Goal: Task Accomplishment & Management: Use online tool/utility

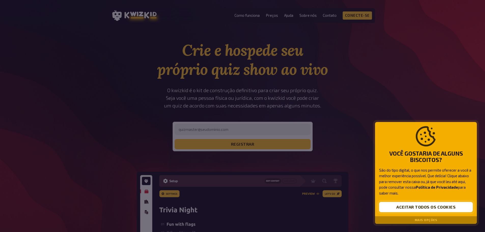
click at [428, 208] on font "Aceitar todos os cookies" at bounding box center [426, 207] width 59 height 5
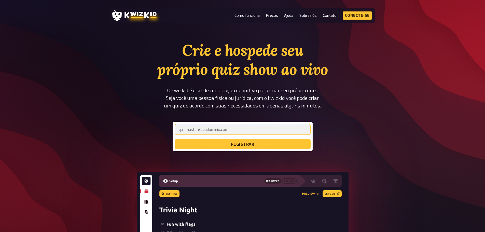
click at [234, 130] on input "email" at bounding box center [243, 129] width 136 height 11
type input "[EMAIL_ADDRESS][DOMAIN_NAME]"
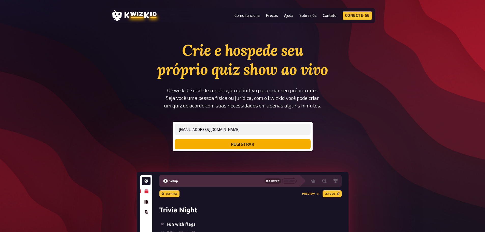
drag, startPoint x: 250, startPoint y: 146, endPoint x: 252, endPoint y: 149, distance: 3.2
click at [251, 148] on button "registrar" at bounding box center [243, 144] width 136 height 10
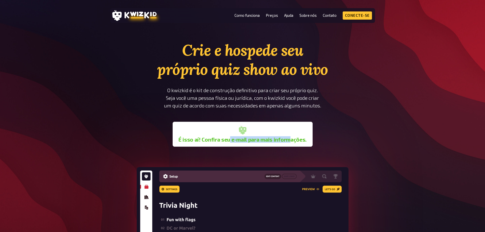
drag, startPoint x: 229, startPoint y: 141, endPoint x: 290, endPoint y: 145, distance: 61.0
click at [290, 145] on div "É isso aí! Confira seu e-mail para mais informações." at bounding box center [243, 134] width 136 height 21
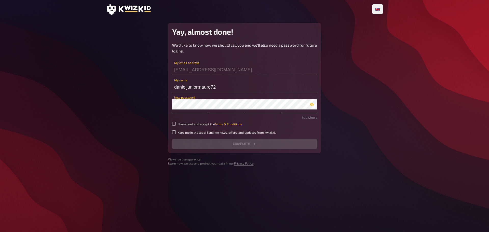
click at [181, 124] on small "I have read and accept the Terms & Conditions ." at bounding box center [210, 124] width 65 height 4
click at [176, 124] on input "I have read and accept the Terms & Conditions ." at bounding box center [174, 124] width 4 height 4
checkbox input "true"
click at [174, 134] on input "Keep me in the loop! Send me news, offers, and updates from kwizkid." at bounding box center [174, 132] width 4 height 4
checkbox input "true"
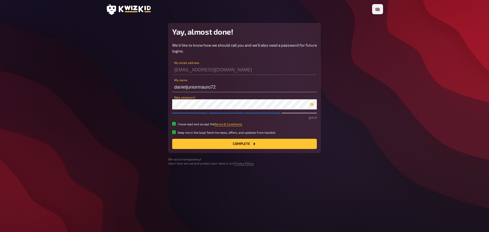
click at [312, 104] on icon "button" at bounding box center [312, 104] width 4 height 4
click at [148, 104] on main "Yay, almost done! We'd like to know how we should call you and we'll also need …" at bounding box center [244, 94] width 277 height 143
click at [251, 144] on button "Complete" at bounding box center [244, 144] width 145 height 10
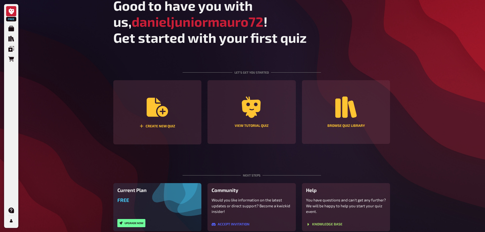
scroll to position [44, 0]
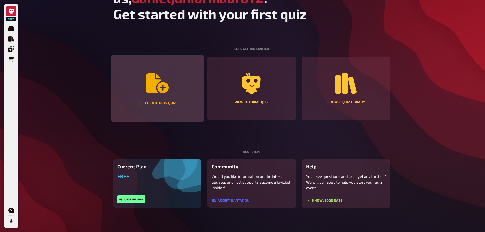
click at [152, 109] on div "Create new quiz" at bounding box center [157, 89] width 93 height 68
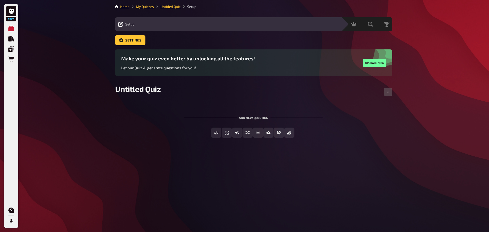
click at [128, 25] on span "Setup" at bounding box center [129, 24] width 9 height 4
click at [149, 89] on span "Untitled Quiz" at bounding box center [138, 88] width 46 height 9
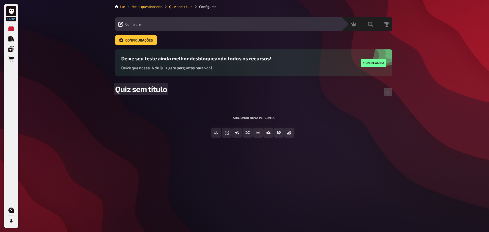
click at [141, 88] on font "Quiz sem título" at bounding box center [141, 88] width 52 height 9
click at [252, 118] on font "Adicionar nova pergunta" at bounding box center [254, 118] width 42 height 4
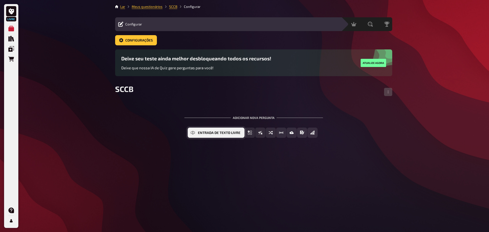
click at [215, 136] on button "Entrada de texto livre" at bounding box center [216, 133] width 57 height 10
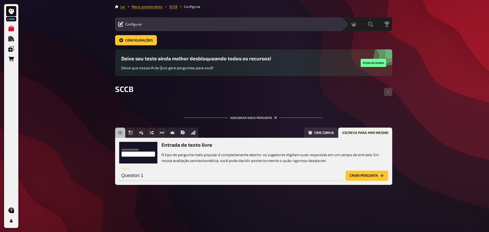
click at [143, 155] on div "Entrada de texto livre O tipo de pergunta mais popular é completamente aberto: …" at bounding box center [253, 152] width 269 height 21
click at [365, 175] on font "Criar pergunta" at bounding box center [364, 176] width 28 height 4
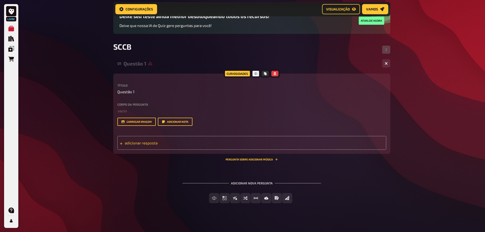
scroll to position [50, 0]
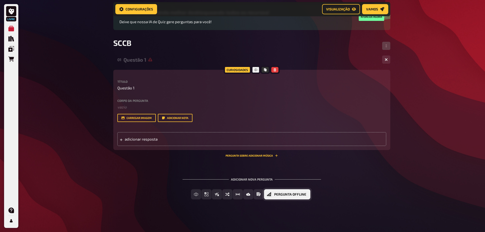
click at [288, 195] on font "Pergunta offline" at bounding box center [290, 194] width 32 height 4
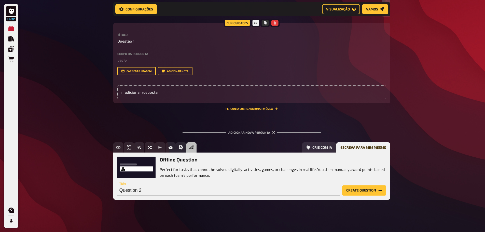
scroll to position [97, 0]
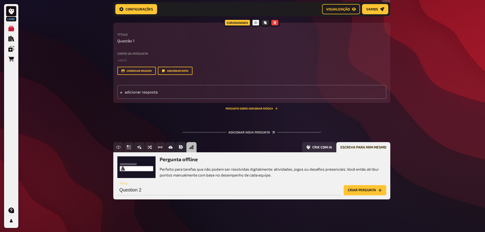
click at [128, 175] on div "Pergunta offline Perfeito para tarefas que não podem ser resolvidas digitalment…" at bounding box center [251, 166] width 269 height 21
click at [79, 174] on div "Livre Meus questionários Biblioteca de Quiz Sobreposições Pedidos Ajuda Perfil …" at bounding box center [242, 67] width 485 height 329
click at [373, 192] on font "Criar pergunta" at bounding box center [362, 190] width 28 height 4
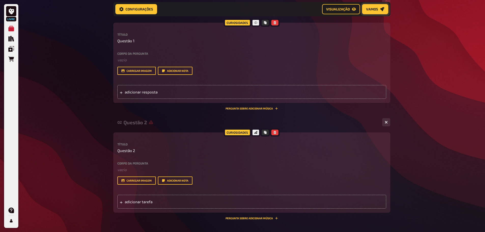
click at [369, 9] on font "Vamos" at bounding box center [372, 9] width 12 height 4
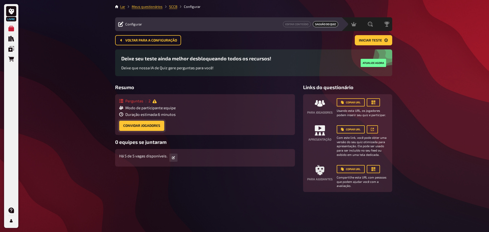
click at [151, 126] on font "Convidar jogadores" at bounding box center [141, 126] width 37 height 4
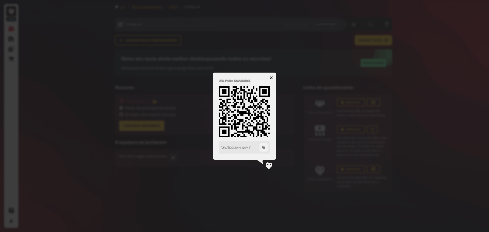
click at [272, 79] on icon "button" at bounding box center [271, 77] width 3 height 3
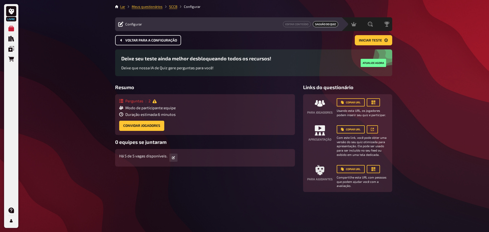
click at [121, 39] on icon "Voltar para a configuração" at bounding box center [121, 40] width 4 height 4
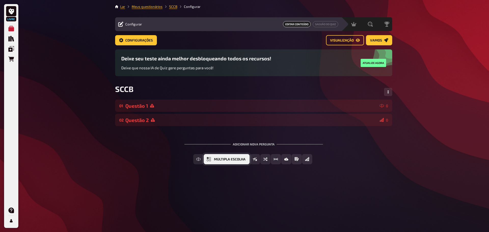
click at [237, 161] on font "Múltipla escolha" at bounding box center [230, 159] width 32 height 4
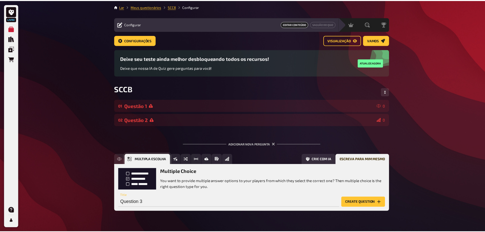
scroll to position [12, 0]
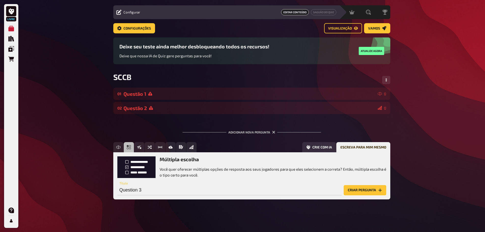
click at [365, 186] on button "Criar pergunta" at bounding box center [365, 190] width 43 height 10
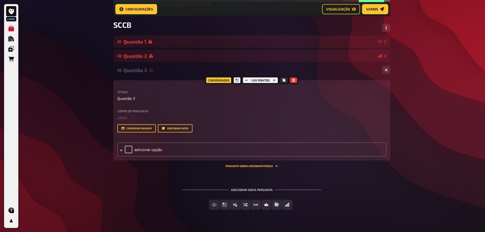
scroll to position [79, 0]
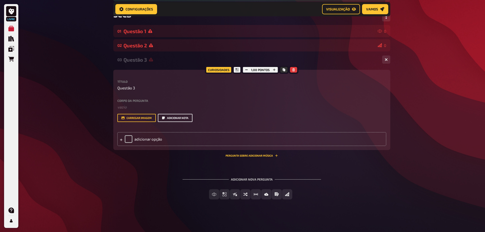
click at [182, 119] on button "Adicionar nota" at bounding box center [175, 118] width 35 height 8
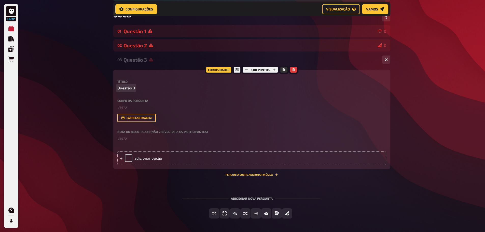
click at [68, 84] on div "Livre Meus questionários Biblioteca de Quiz Sobreposições Pedidos Ajuda Perfil …" at bounding box center [242, 86] width 485 height 330
